Goal: Transaction & Acquisition: Purchase product/service

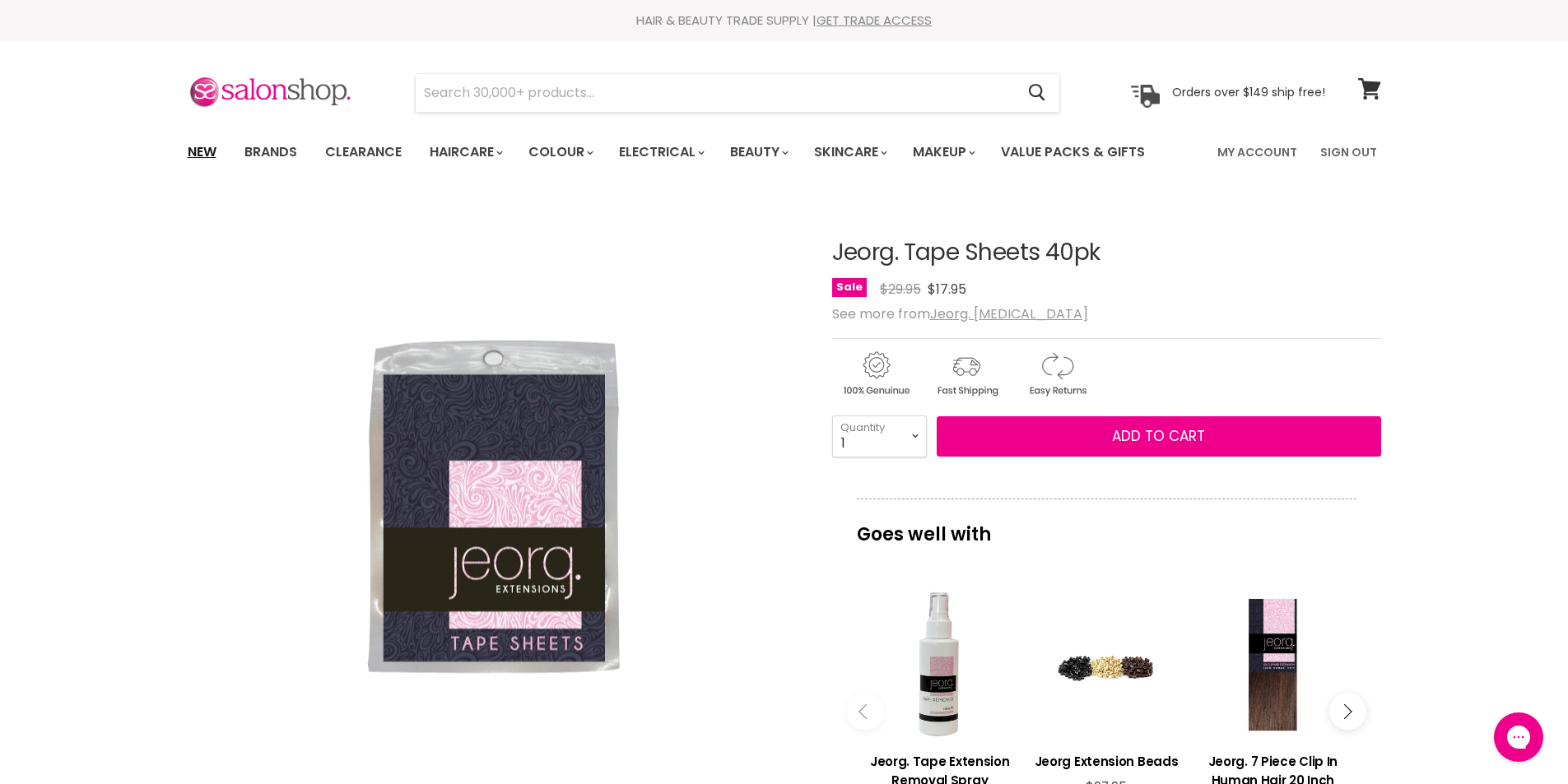
click at [212, 147] on link "New" at bounding box center [202, 151] width 54 height 34
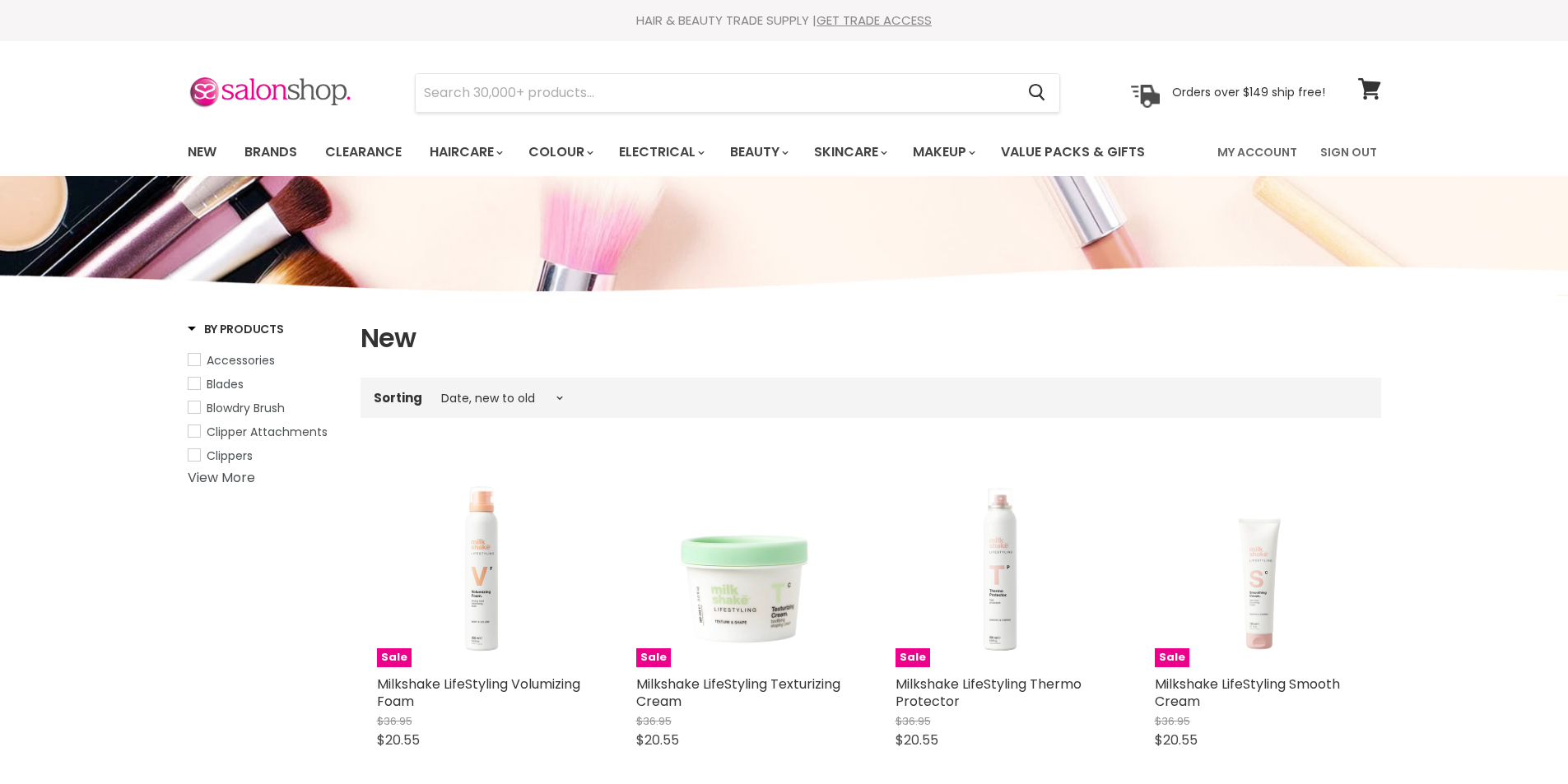
select select "created-descending"
click at [1114, 148] on link "Value Packs & Gifts" at bounding box center [1073, 151] width 169 height 34
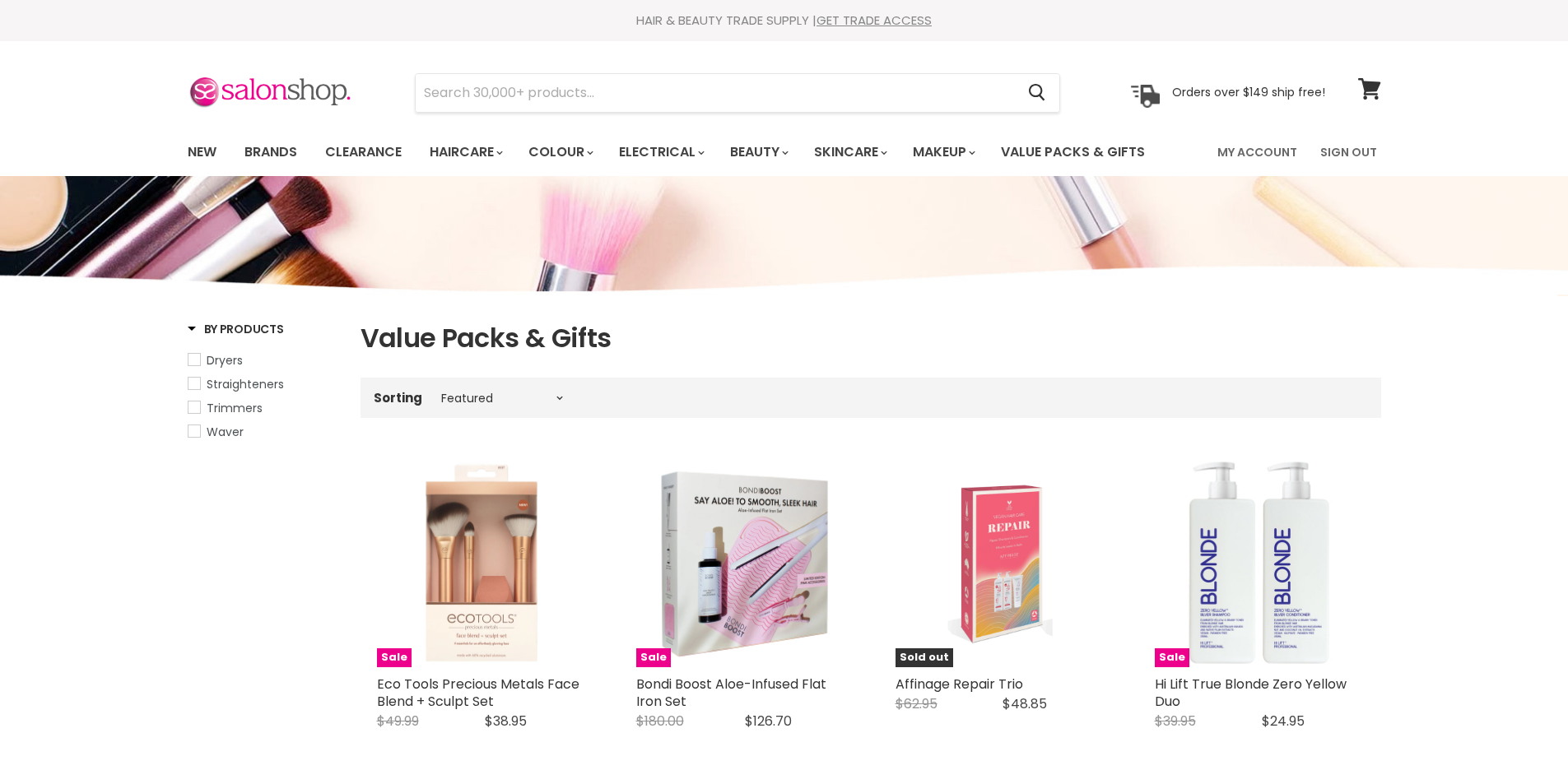
select select "manual"
click at [720, 582] on img "Main content" at bounding box center [740, 562] width 210 height 210
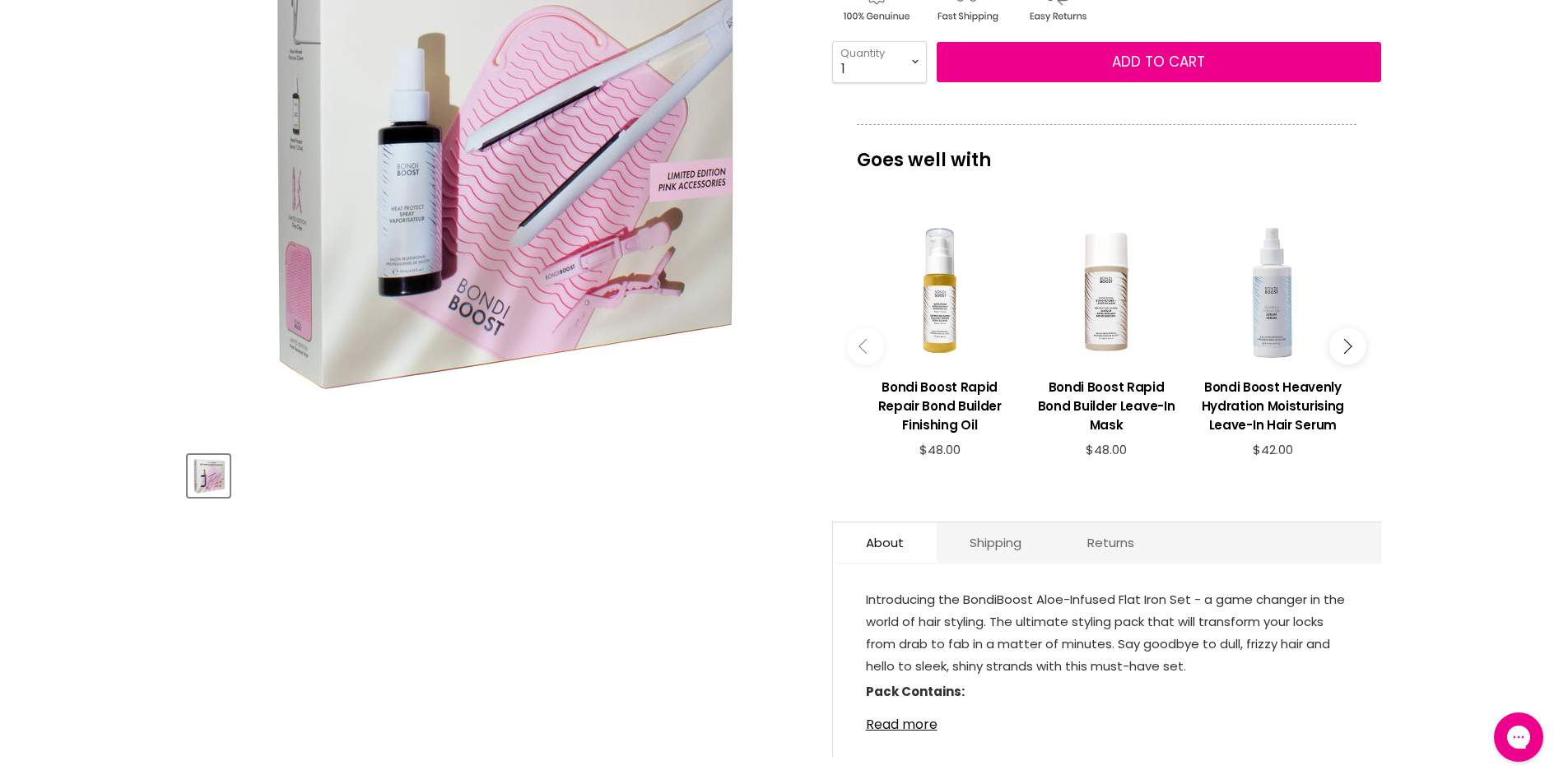
scroll to position [576, 0]
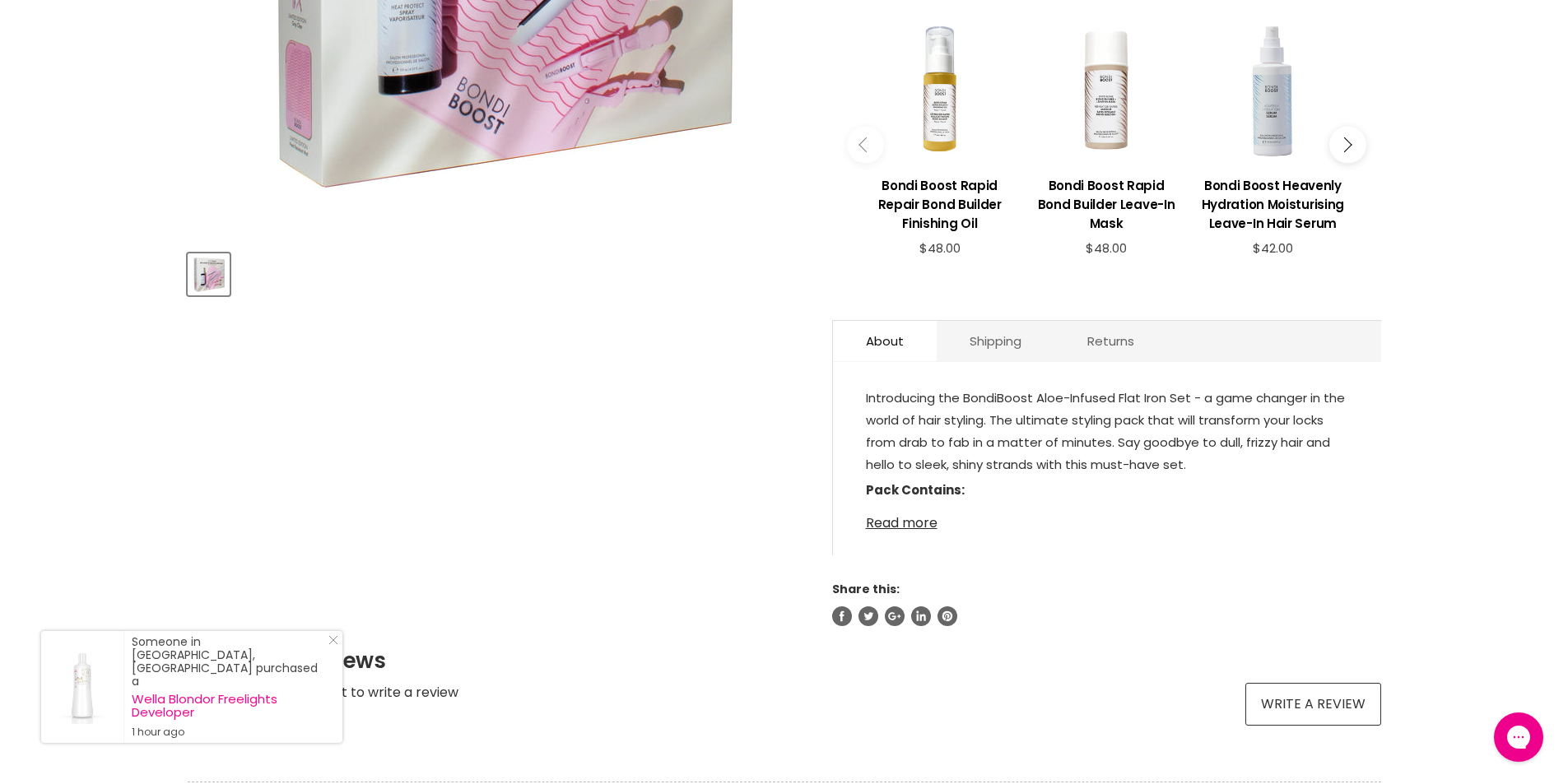
click at [891, 522] on link "Read more" at bounding box center [1107, 519] width 482 height 25
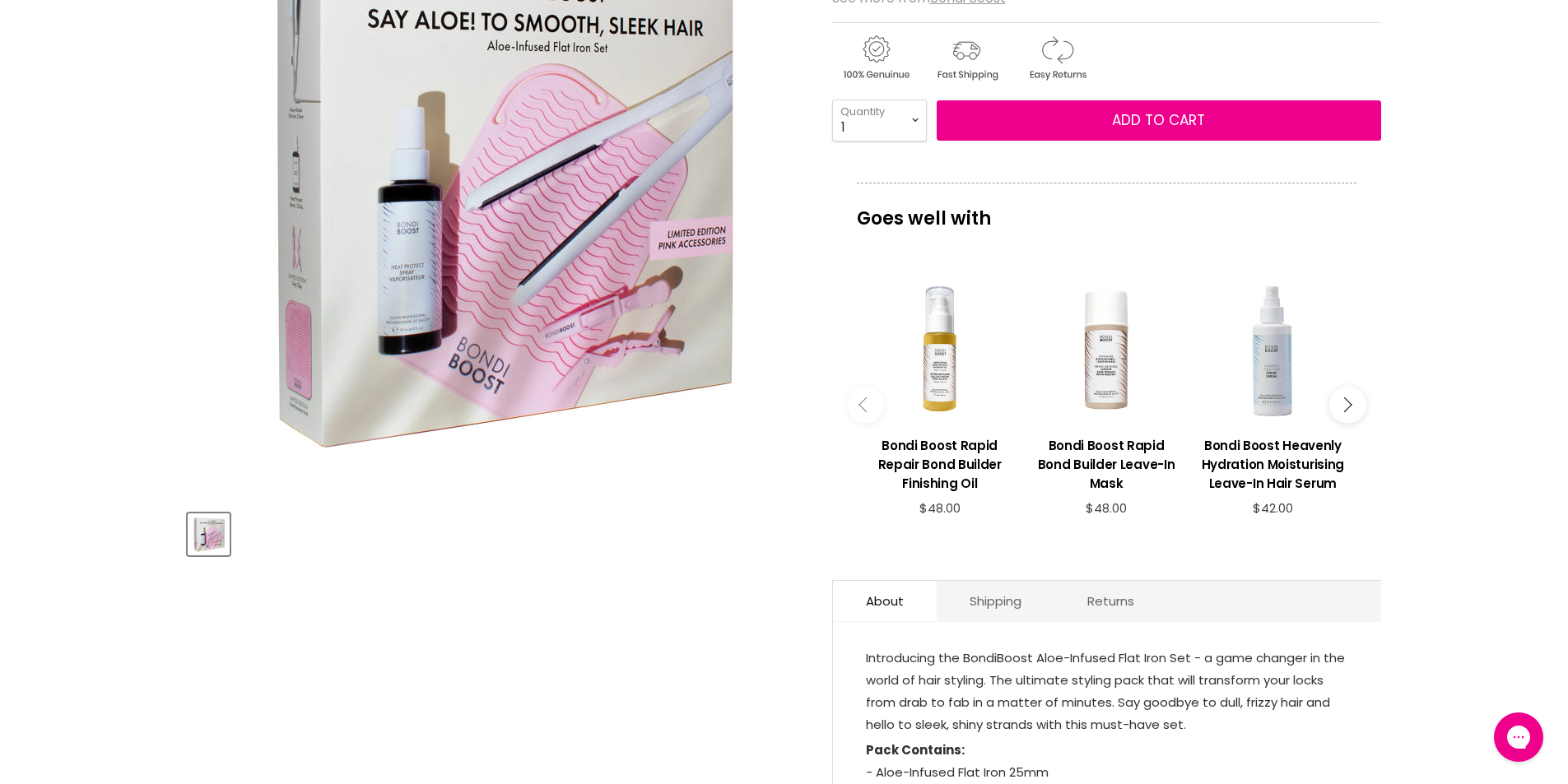
scroll to position [247, 0]
